Goal: Transaction & Acquisition: Purchase product/service

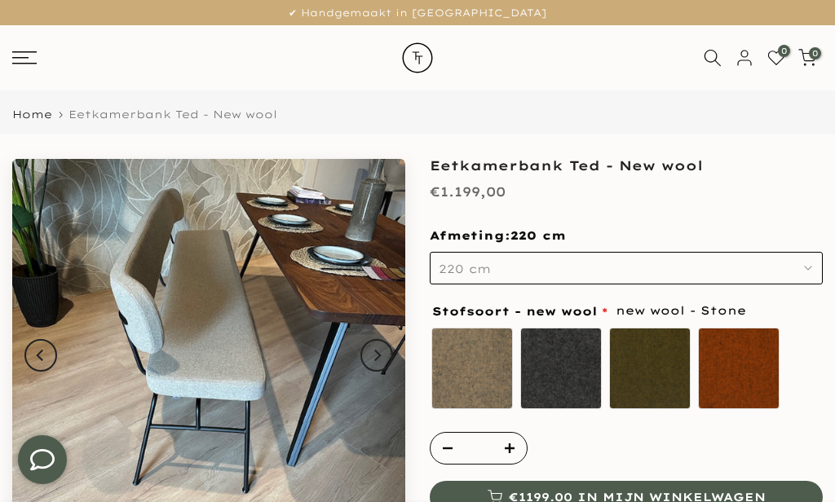
click at [25, 59] on icon at bounding box center [24, 57] width 24 height 13
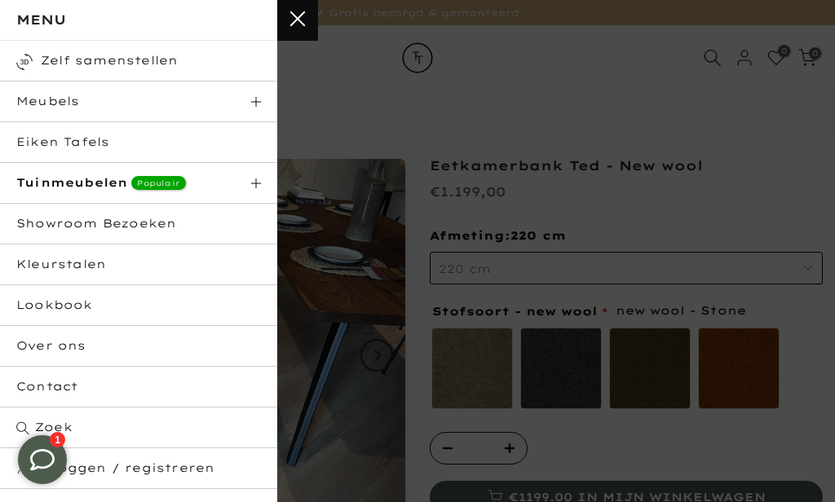
click at [33, 101] on span "Meubels" at bounding box center [47, 101] width 63 height 15
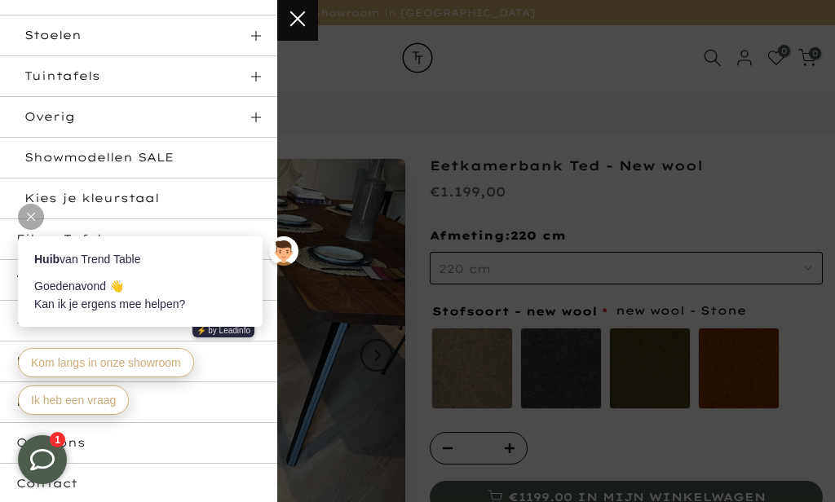
scroll to position [227, 0]
click at [42, 33] on span "Stoelen" at bounding box center [52, 37] width 57 height 15
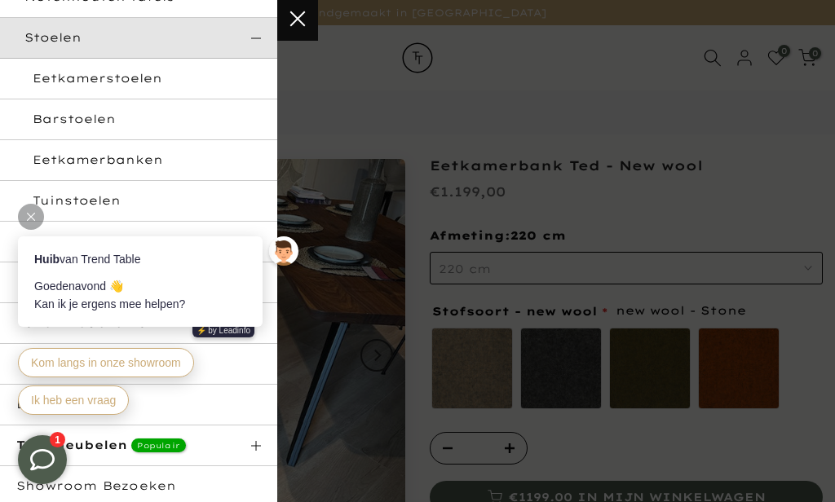
click at [67, 148] on link "Eetkamerbanken" at bounding box center [138, 160] width 277 height 41
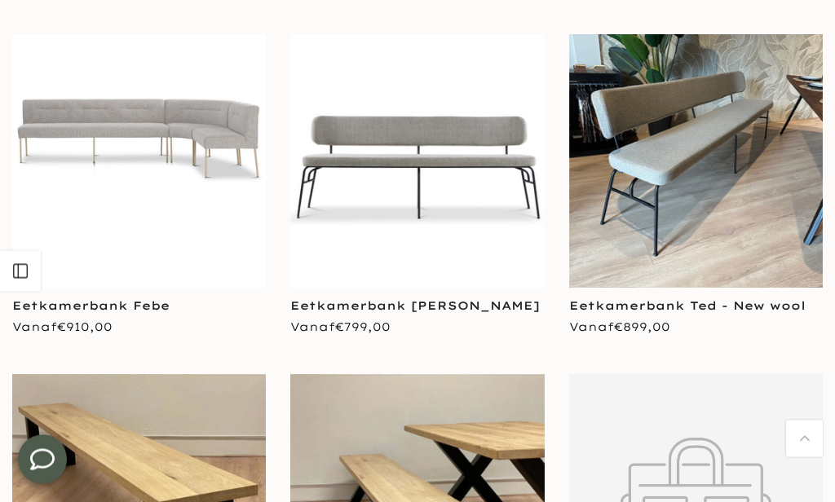
scroll to position [225, 0]
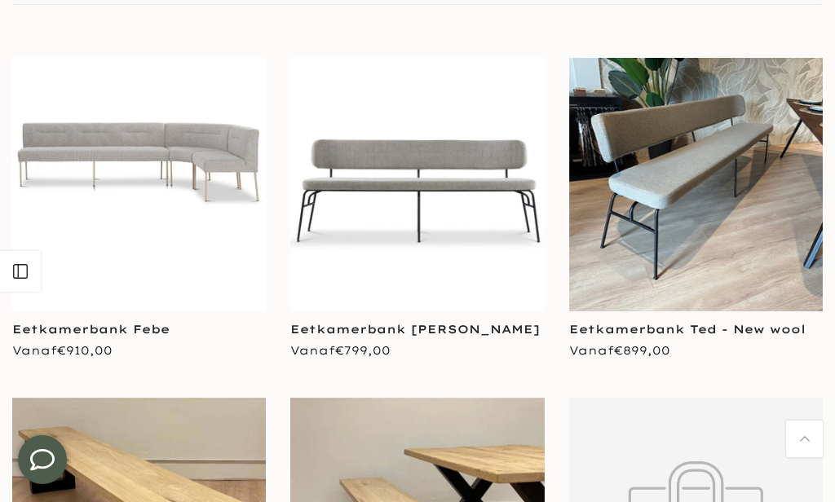
click at [147, 148] on img at bounding box center [139, 185] width 254 height 254
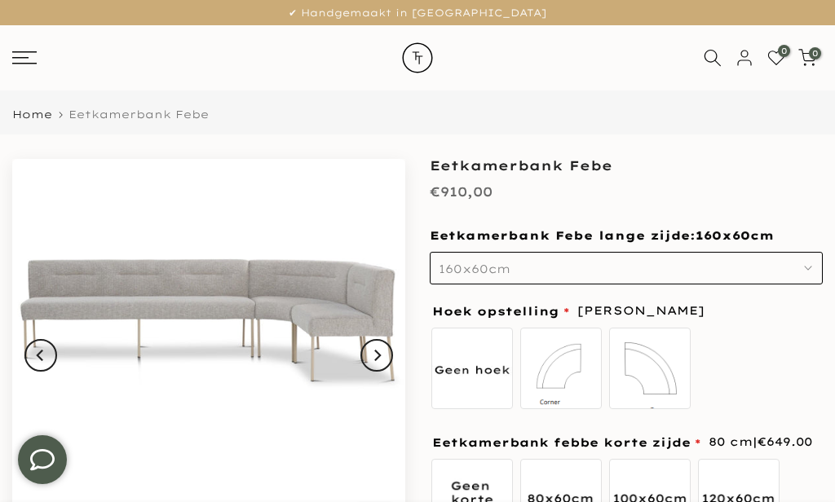
click at [637, 366] on label "Hoek rechts 85 x 85 cm" at bounding box center [650, 369] width 82 height 82
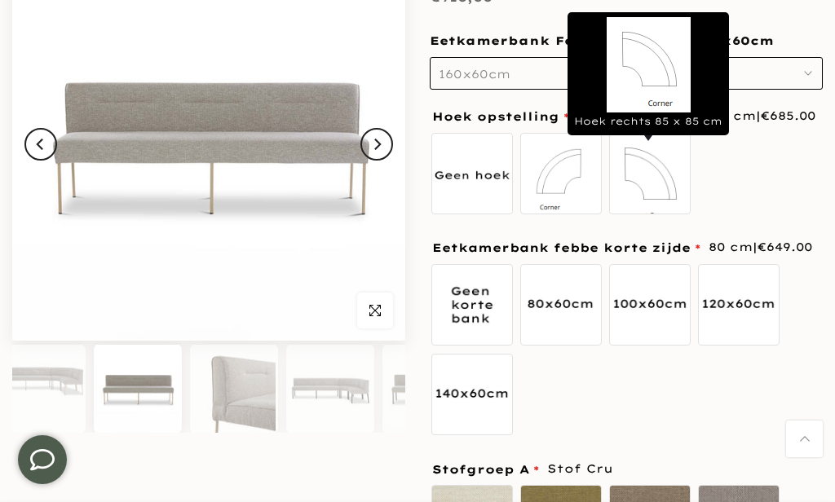
scroll to position [210, 0]
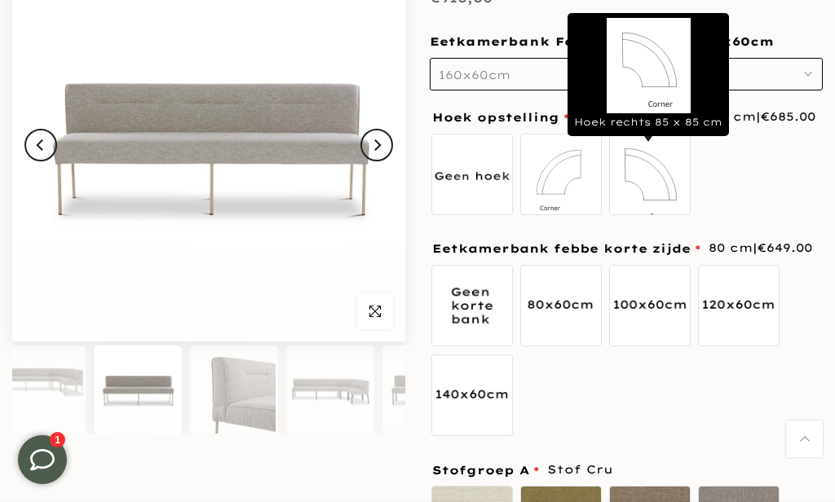
click at [745, 329] on label "120 cm" at bounding box center [739, 306] width 82 height 82
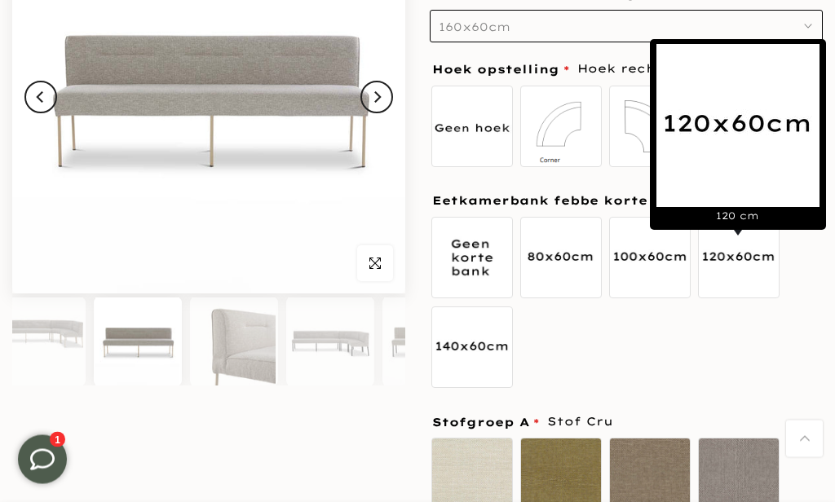
scroll to position [259, 0]
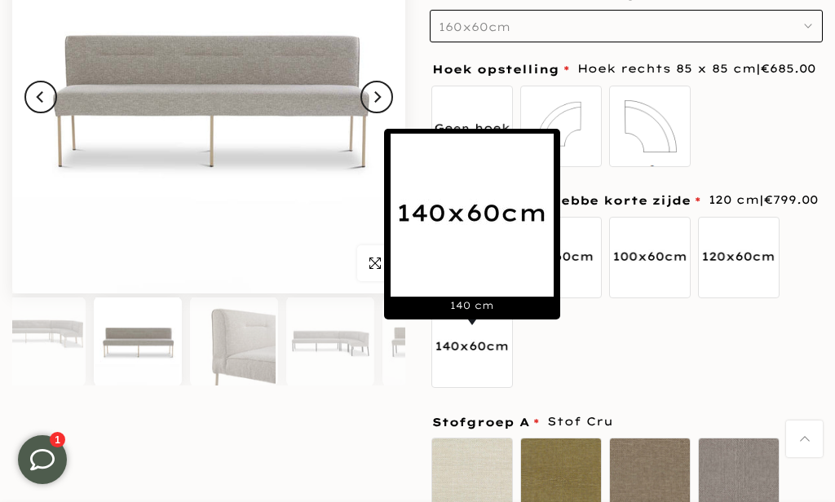
click at [458, 365] on label "140 cm" at bounding box center [472, 348] width 82 height 82
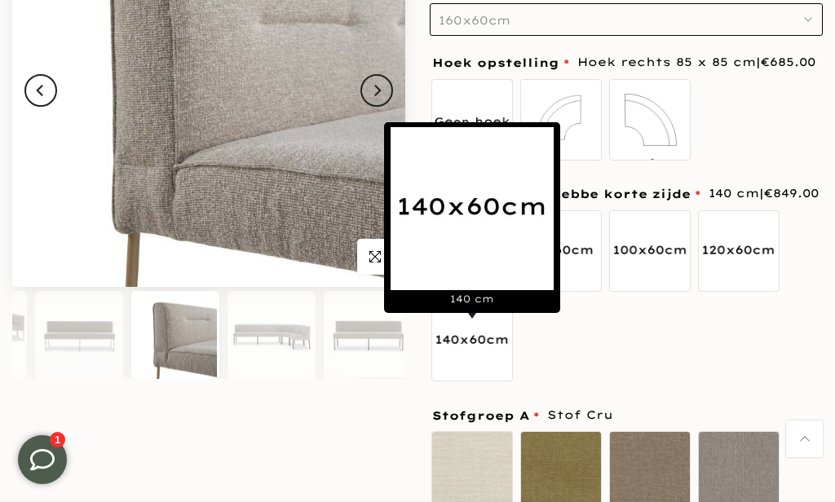
scroll to position [0, 78]
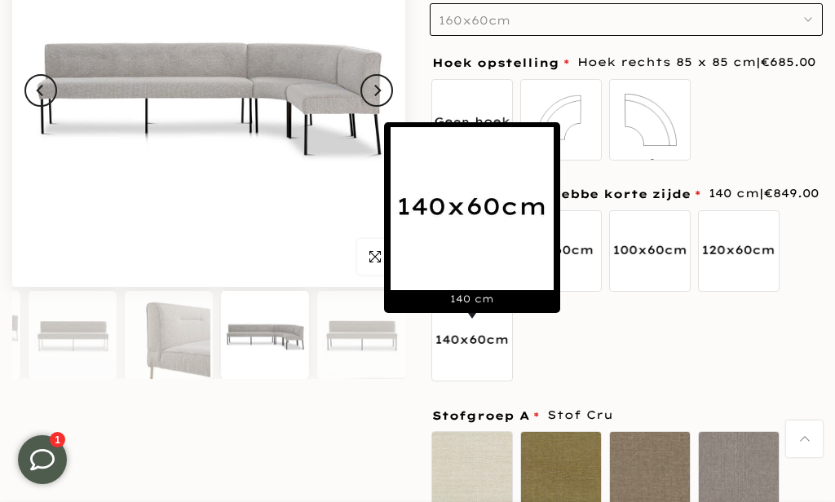
click at [358, 96] on img at bounding box center [208, 90] width 393 height 393
